Goal: Information Seeking & Learning: Learn about a topic

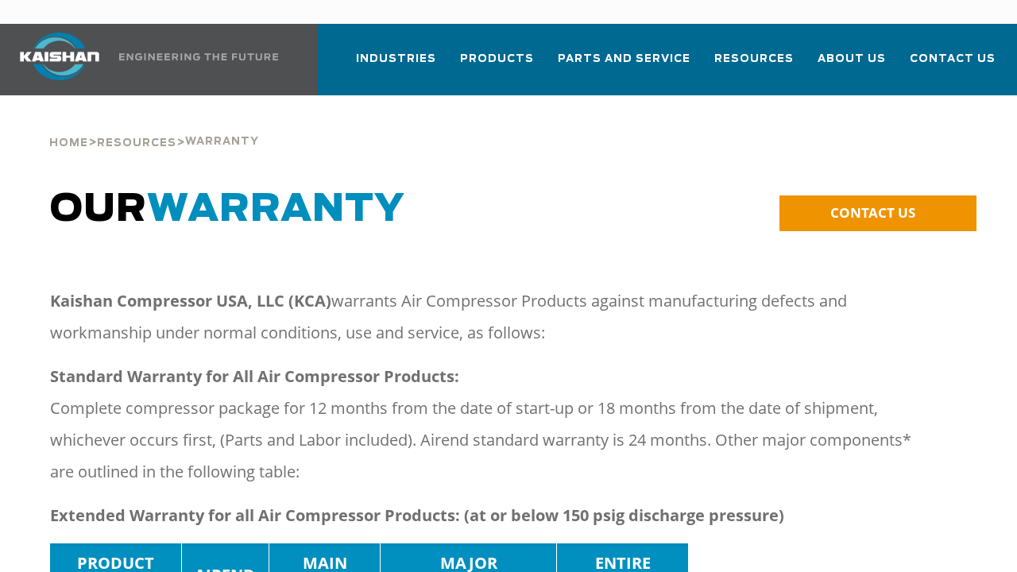
scroll to position [79, 0]
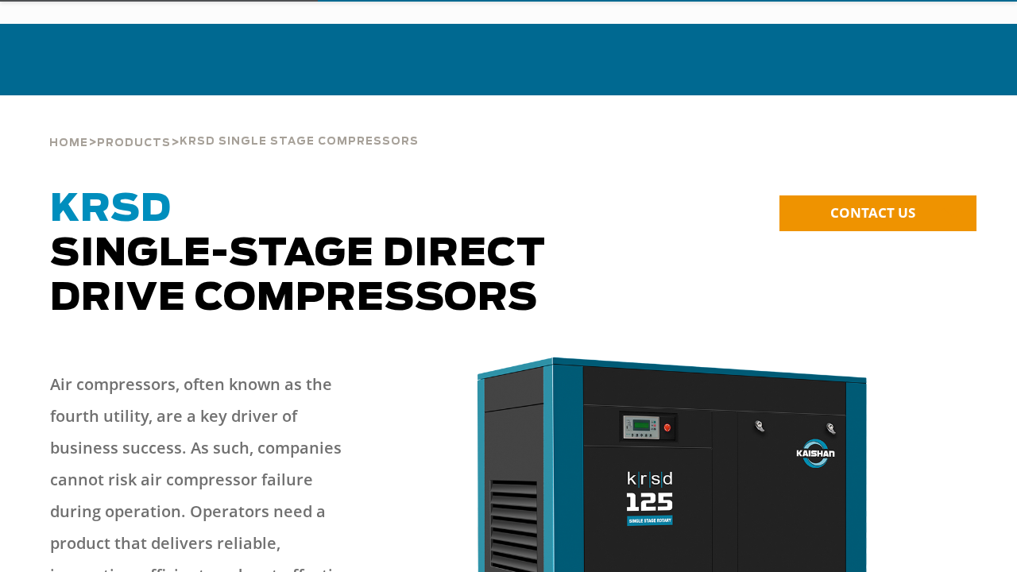
scroll to position [79, 0]
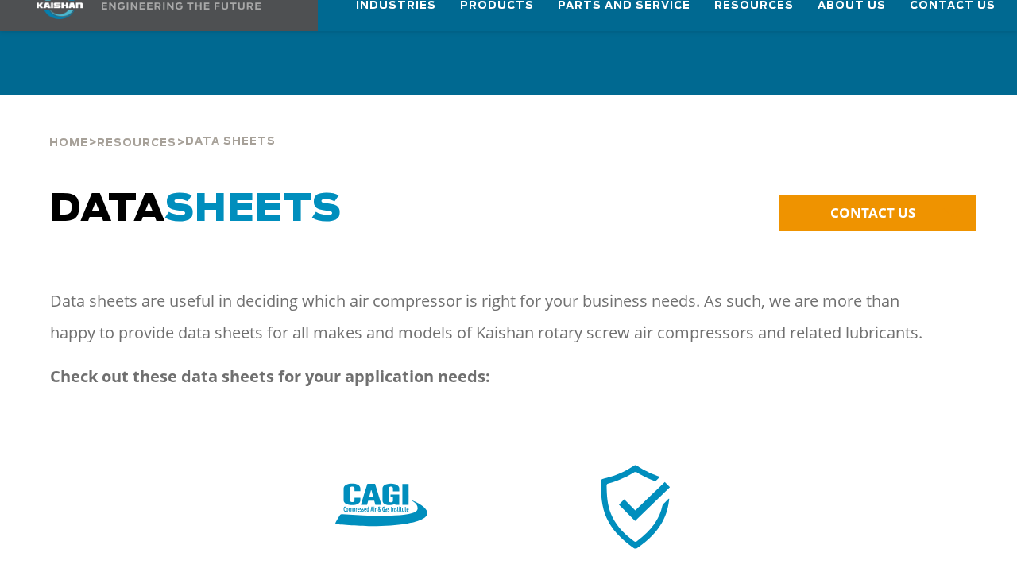
scroll to position [79, 0]
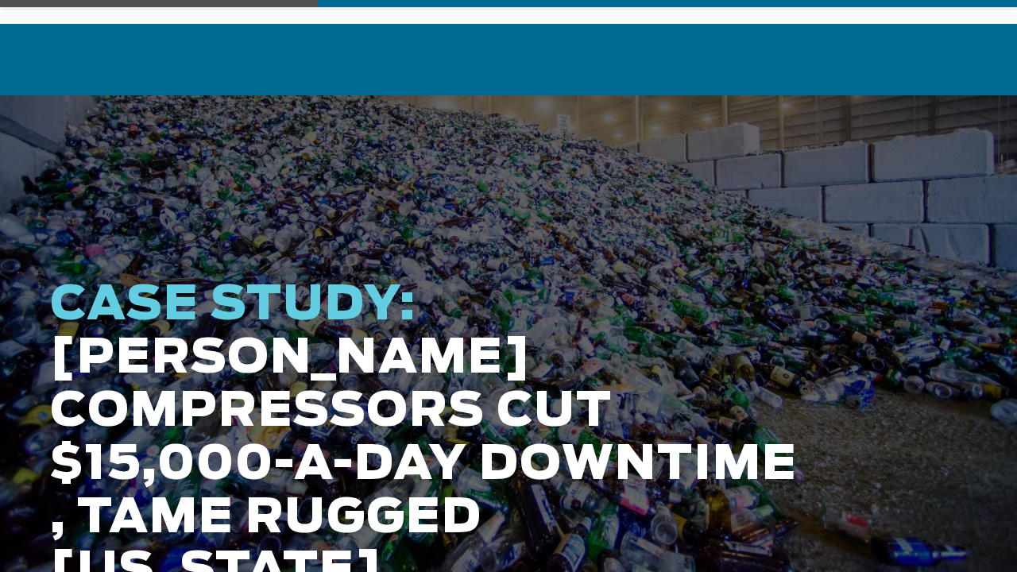
scroll to position [79, 0]
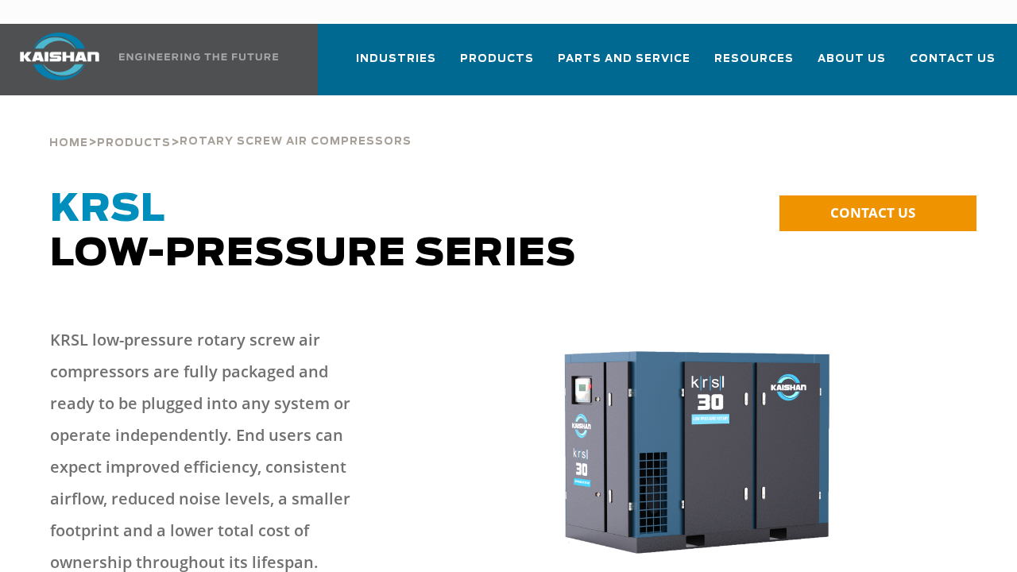
scroll to position [79, 0]
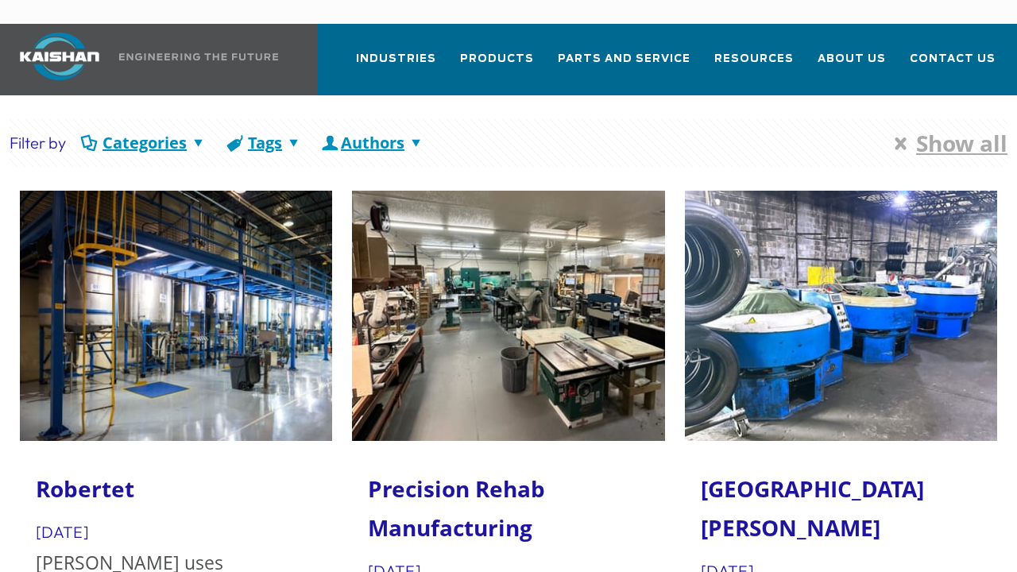
scroll to position [79, 0]
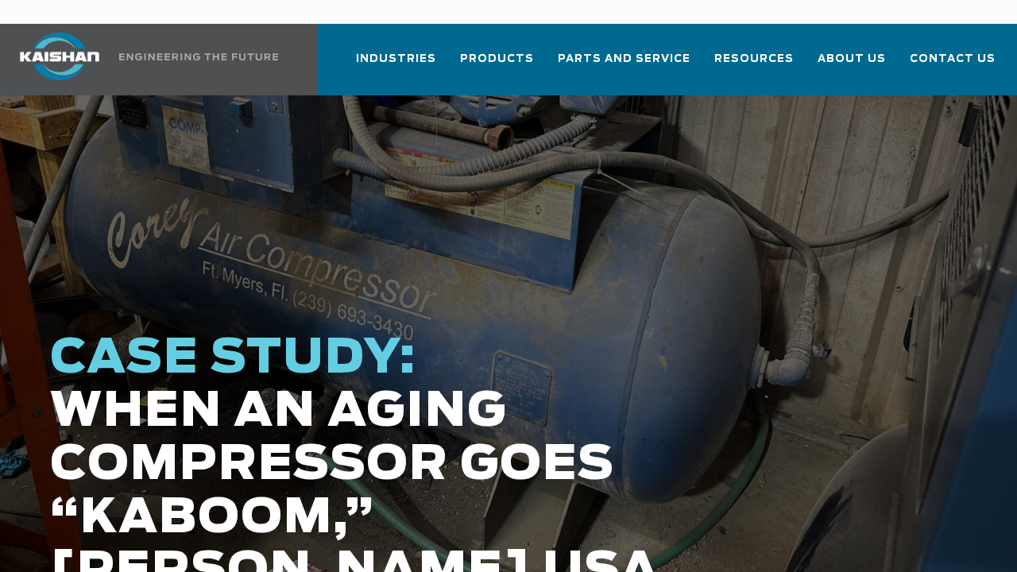
scroll to position [79, 0]
